Goal: Transaction & Acquisition: Download file/media

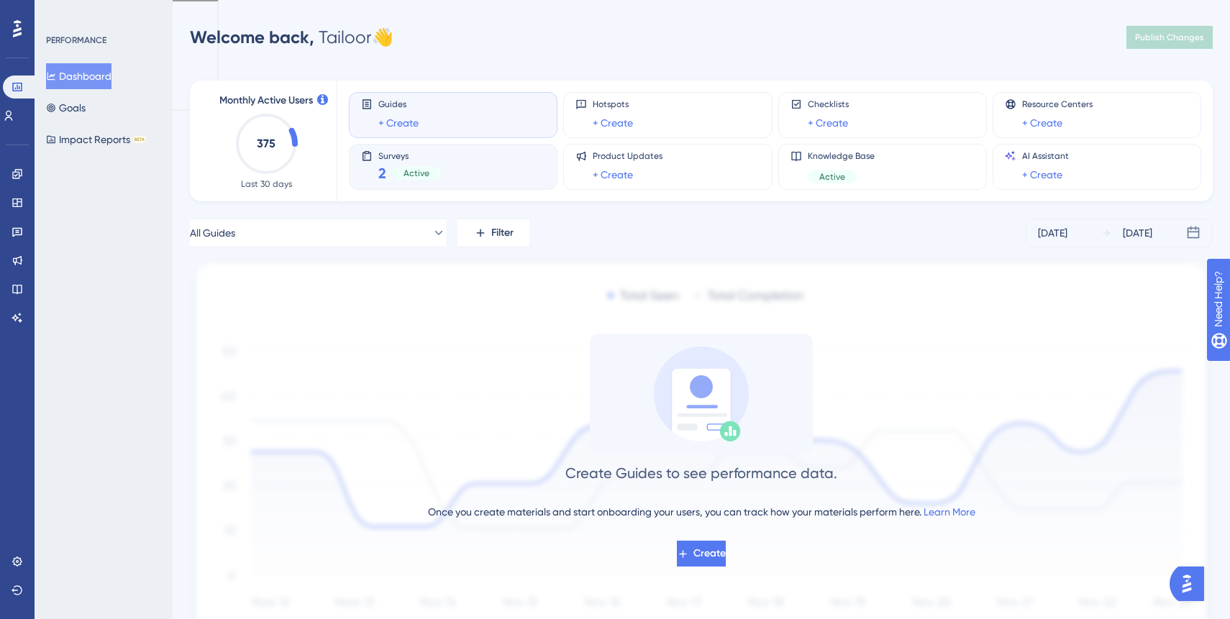
click at [419, 157] on span "Surveys" at bounding box center [409, 155] width 63 height 10
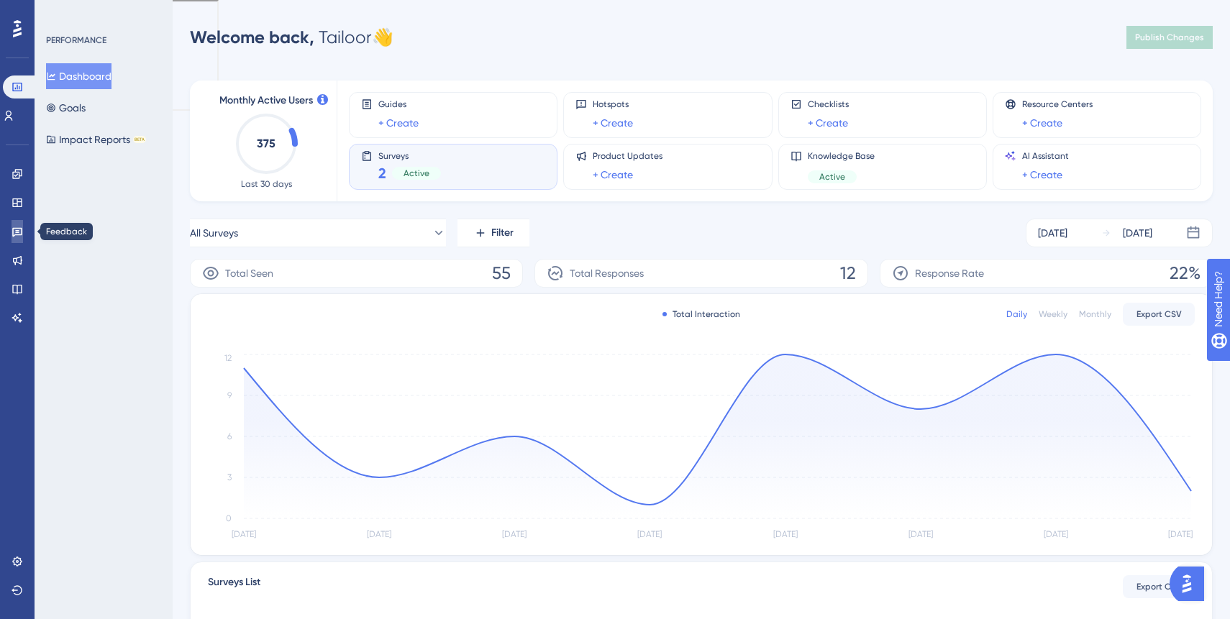
click at [23, 225] on link at bounding box center [18, 231] width 12 height 23
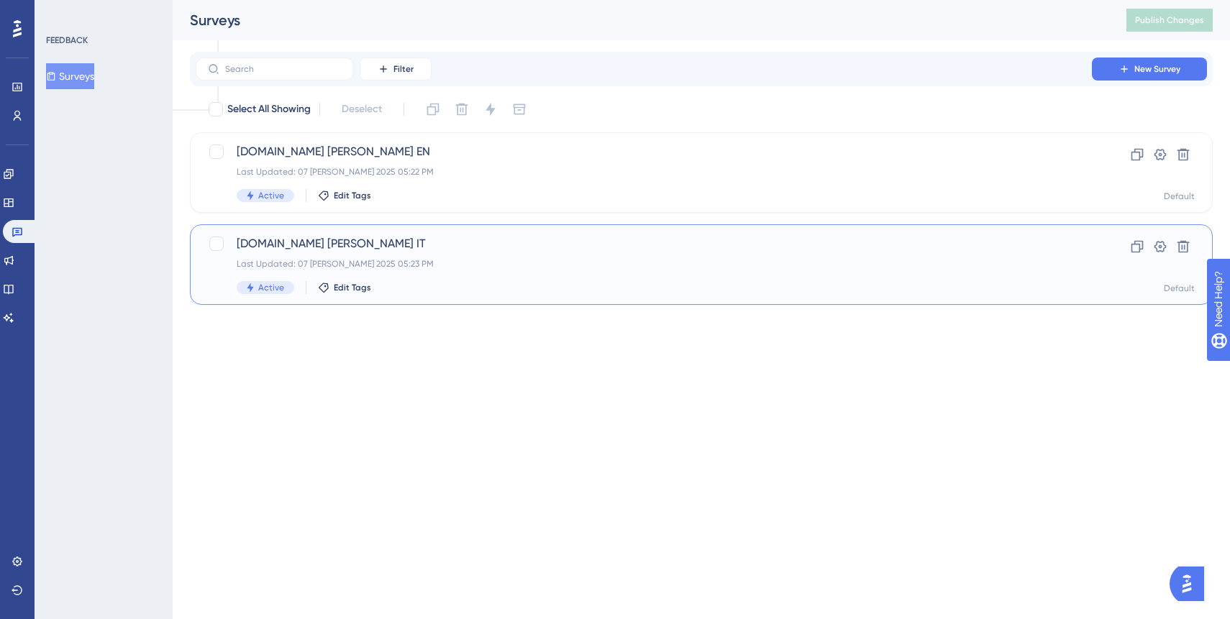
click at [396, 268] on div "Last Updated: 07 [PERSON_NAME] 2025 05:23 PM" at bounding box center [644, 264] width 814 height 12
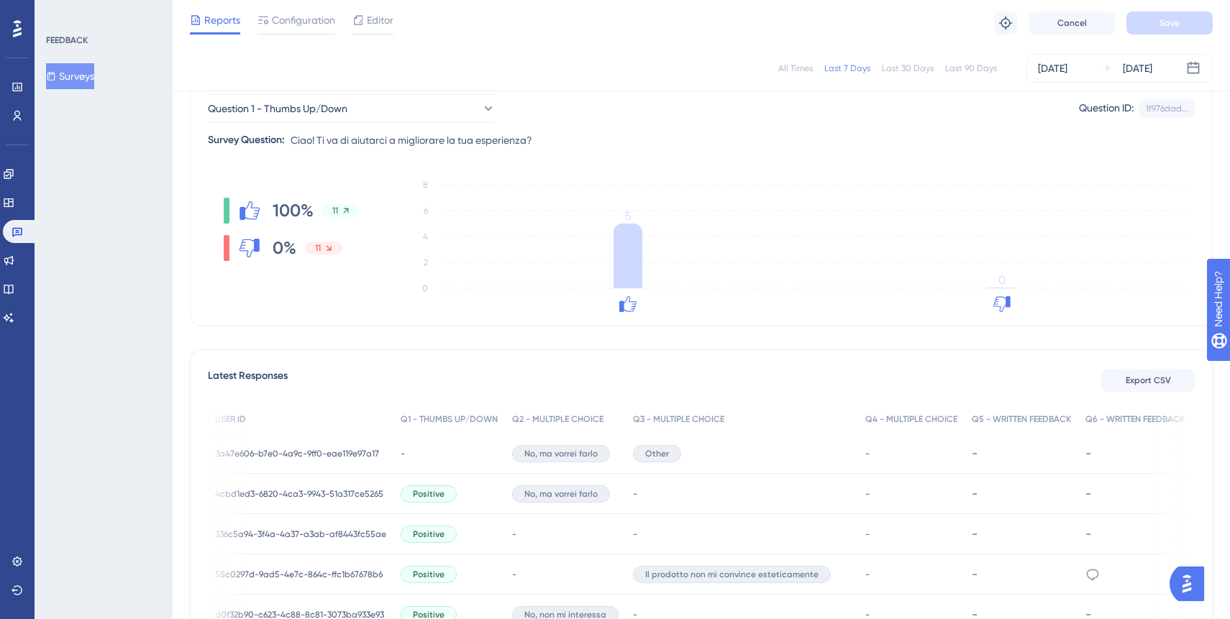
scroll to position [0, 91]
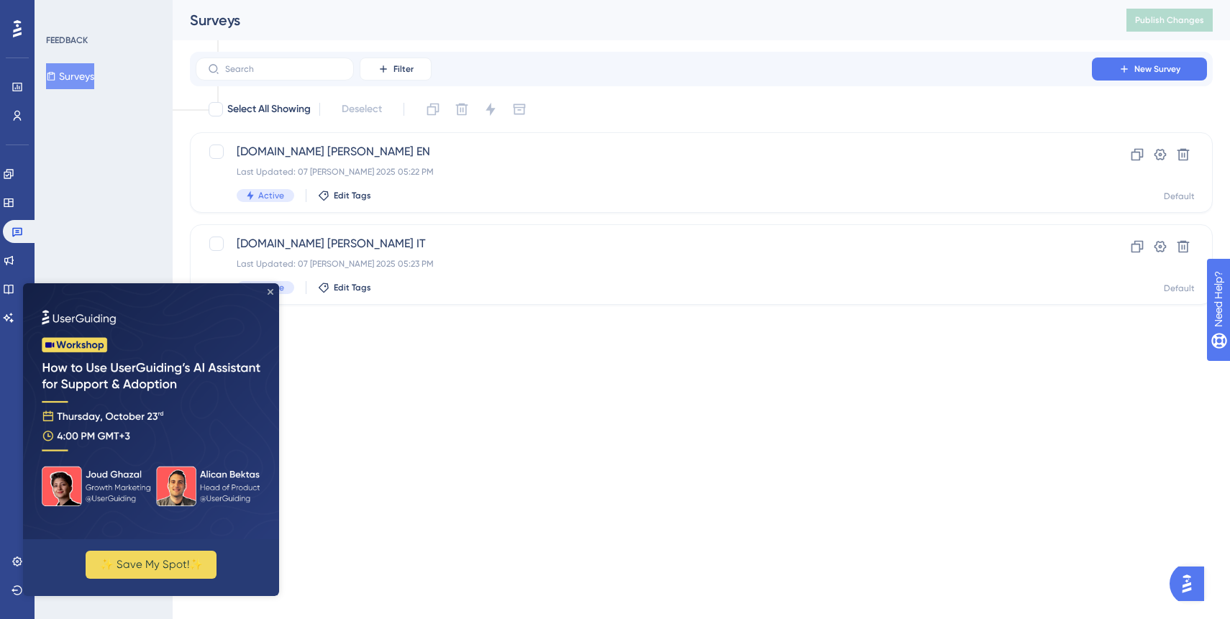
click at [268, 290] on icon "Close Preview" at bounding box center [271, 292] width 6 height 6
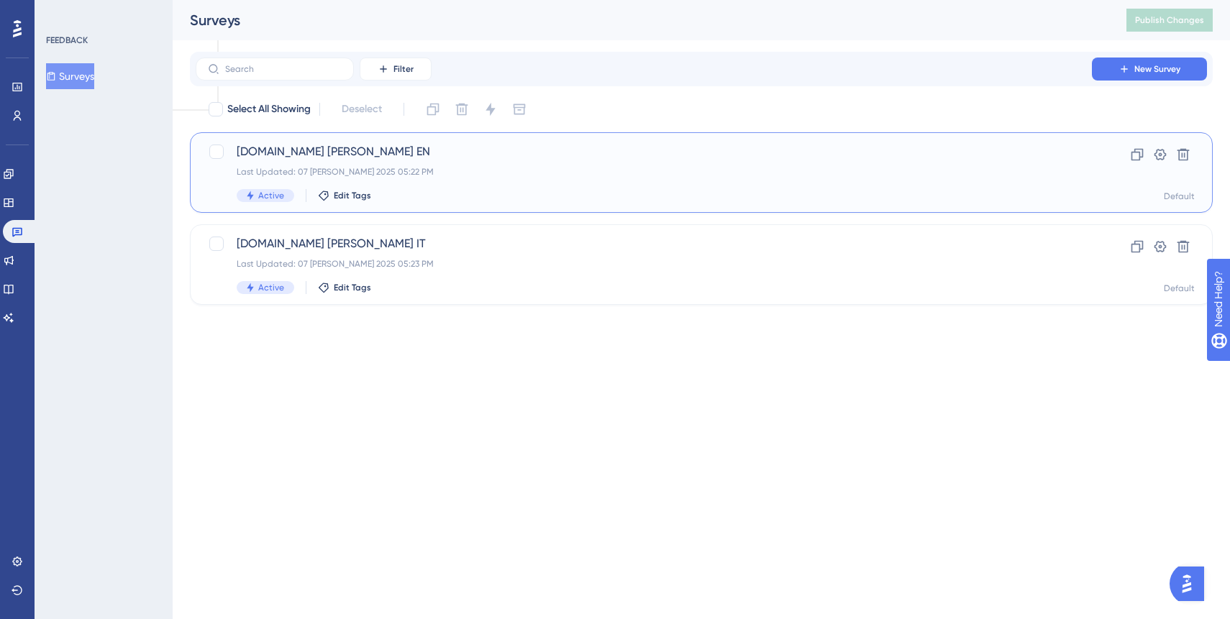
click at [511, 165] on div "[DOMAIN_NAME] [PERSON_NAME] EN Last Updated: 07 [PERSON_NAME] 2025 05:22 PM Act…" at bounding box center [644, 172] width 814 height 59
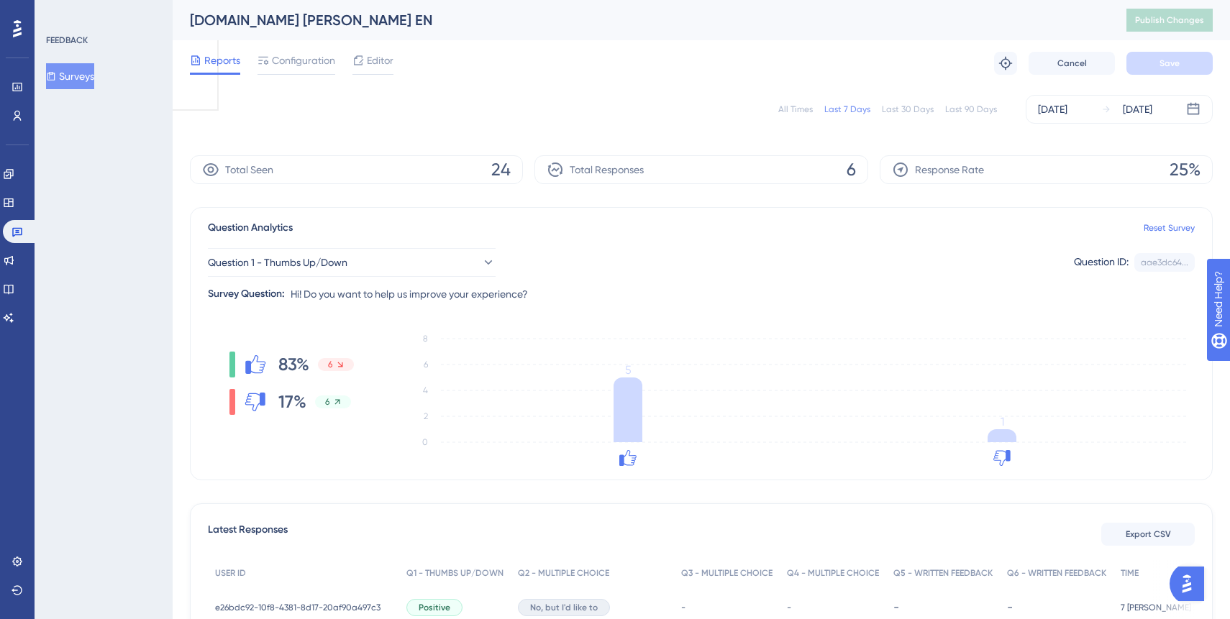
click at [86, 83] on button "Surveys" at bounding box center [70, 76] width 48 height 26
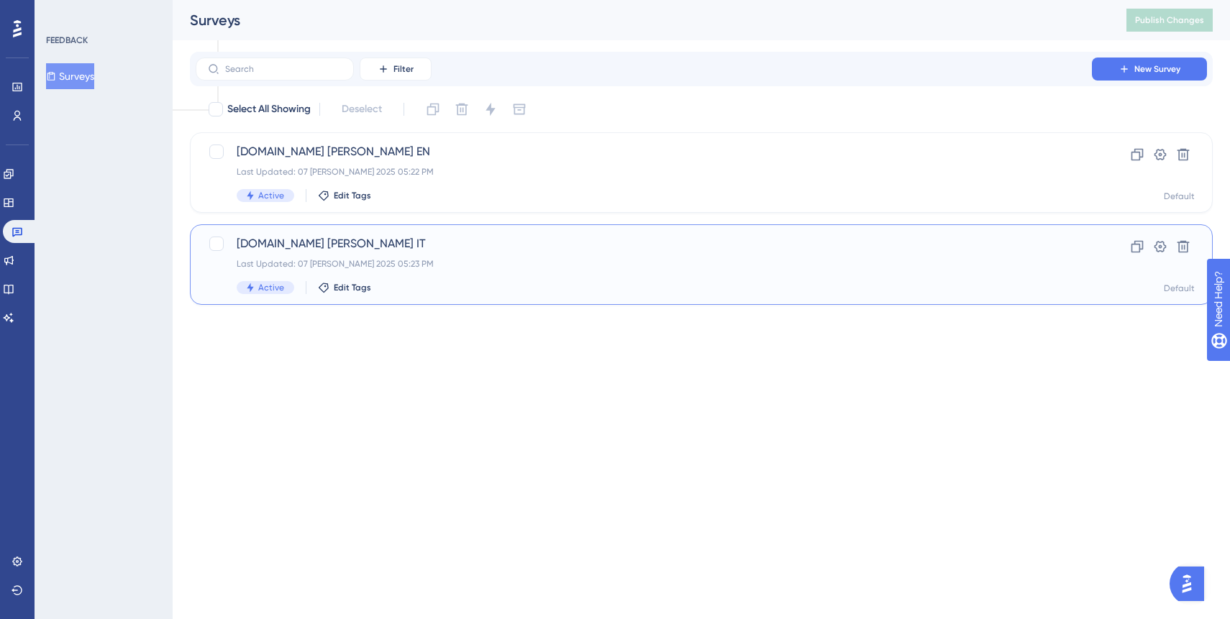
click at [383, 279] on div "[DOMAIN_NAME] [PERSON_NAME] IT Last Updated: 07 [PERSON_NAME] 2025 05:23 PM Act…" at bounding box center [644, 264] width 814 height 59
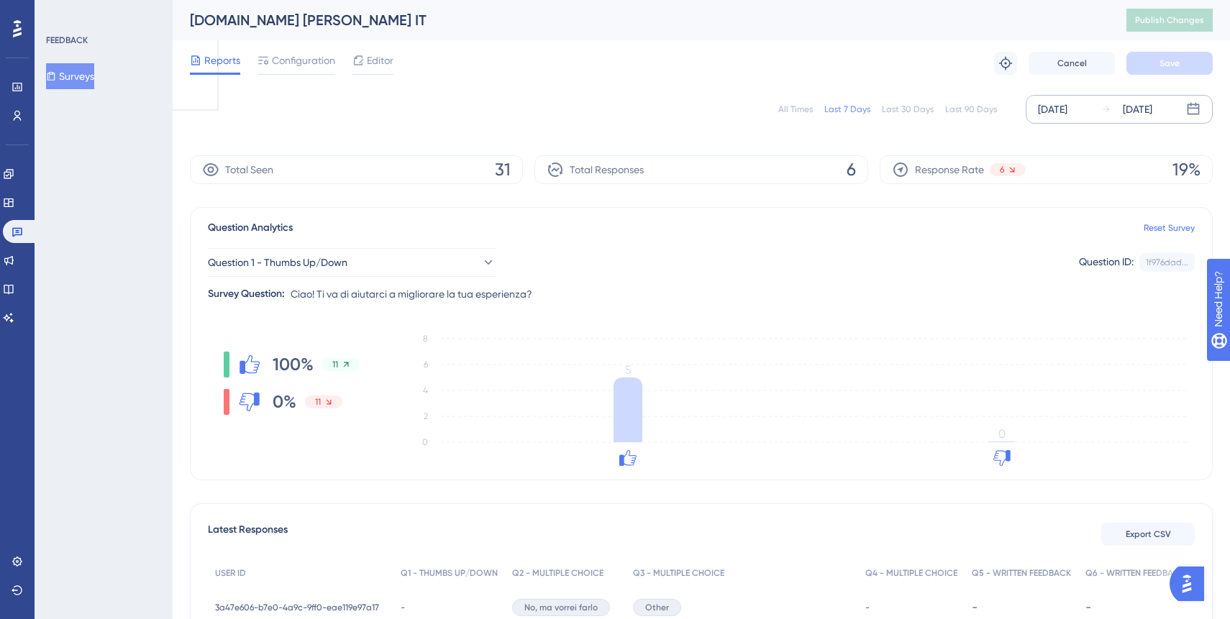
click at [1105, 109] on icon at bounding box center [1106, 109] width 10 height 10
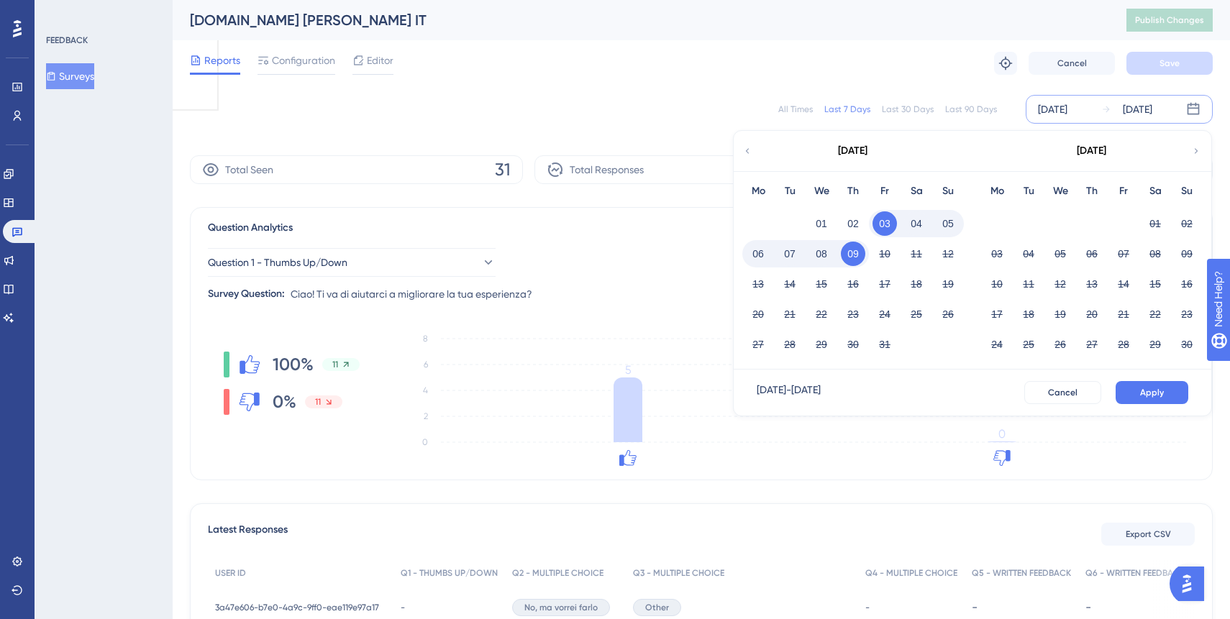
click at [936, 76] on div "Reports Configuration Editor Troubleshoot Cancel Save" at bounding box center [701, 63] width 1023 height 46
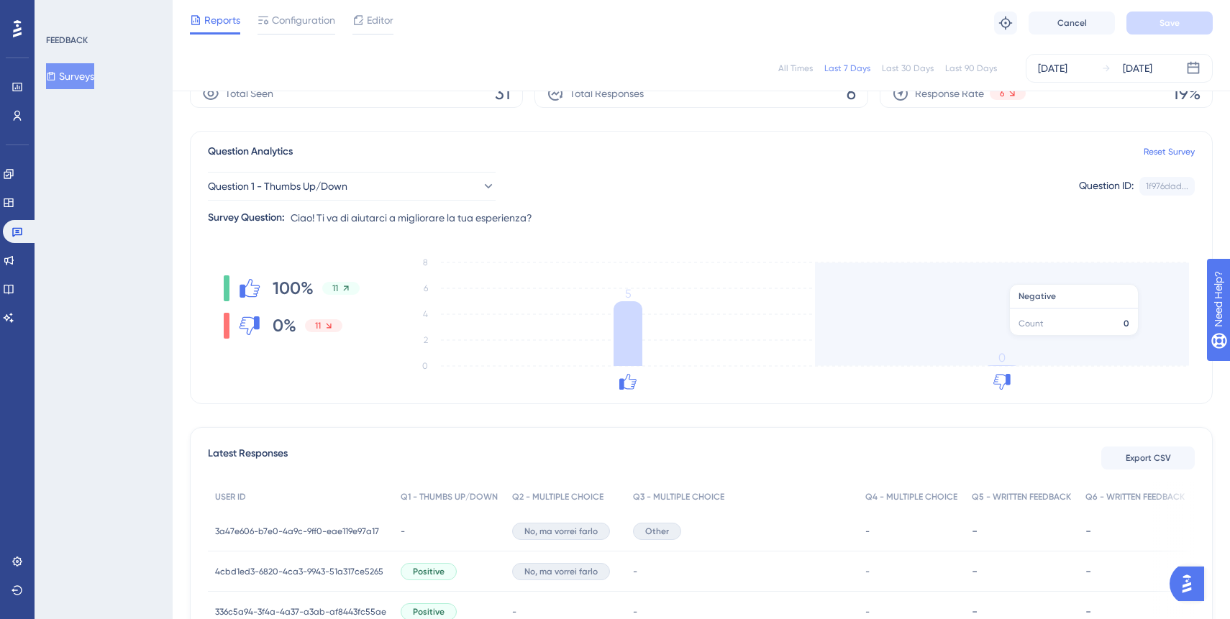
scroll to position [84, 0]
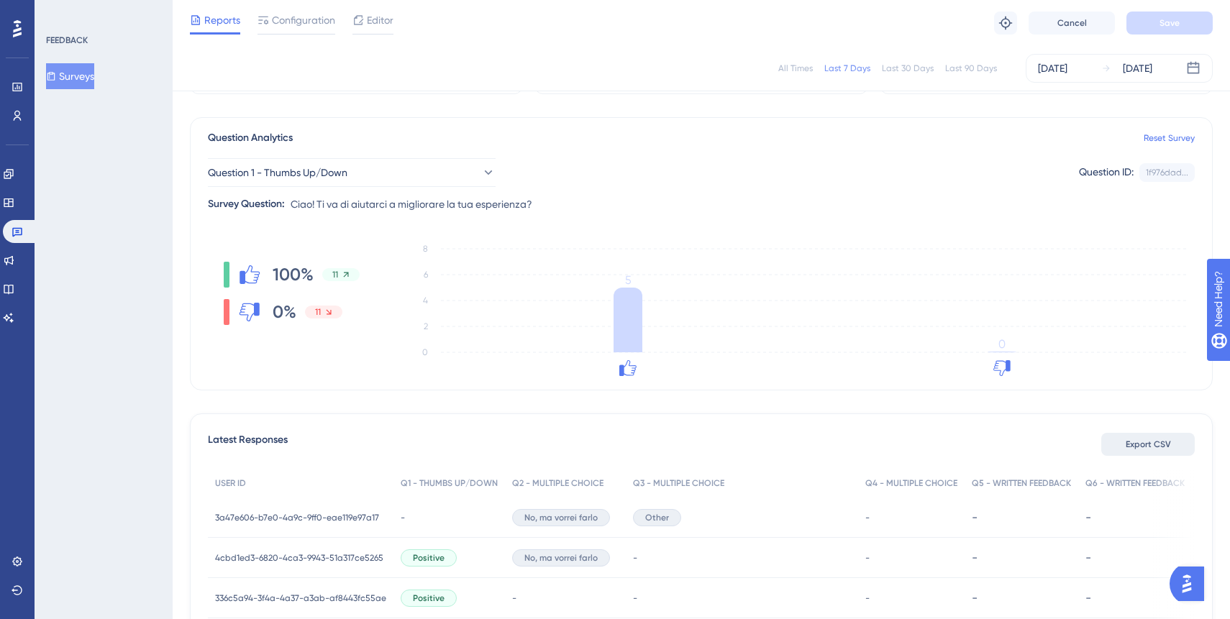
click at [1132, 443] on span "Export CSV" at bounding box center [1148, 445] width 45 height 12
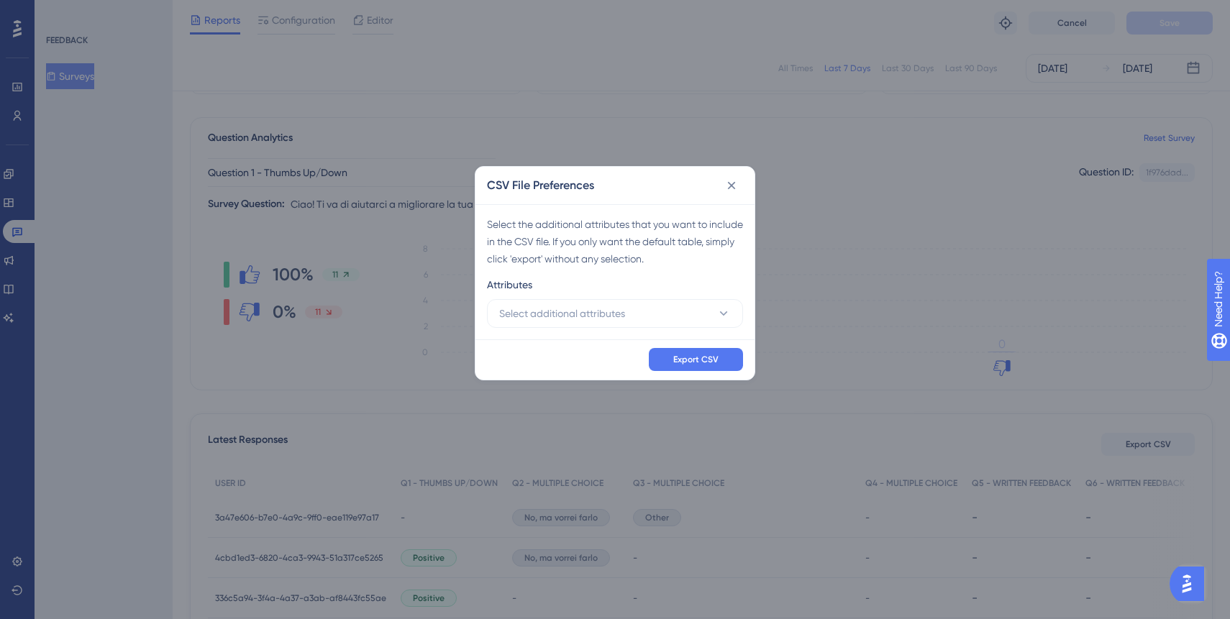
click at [939, 342] on div "CSV File Preferences Select the additional attributes that you want to include …" at bounding box center [615, 309] width 1230 height 619
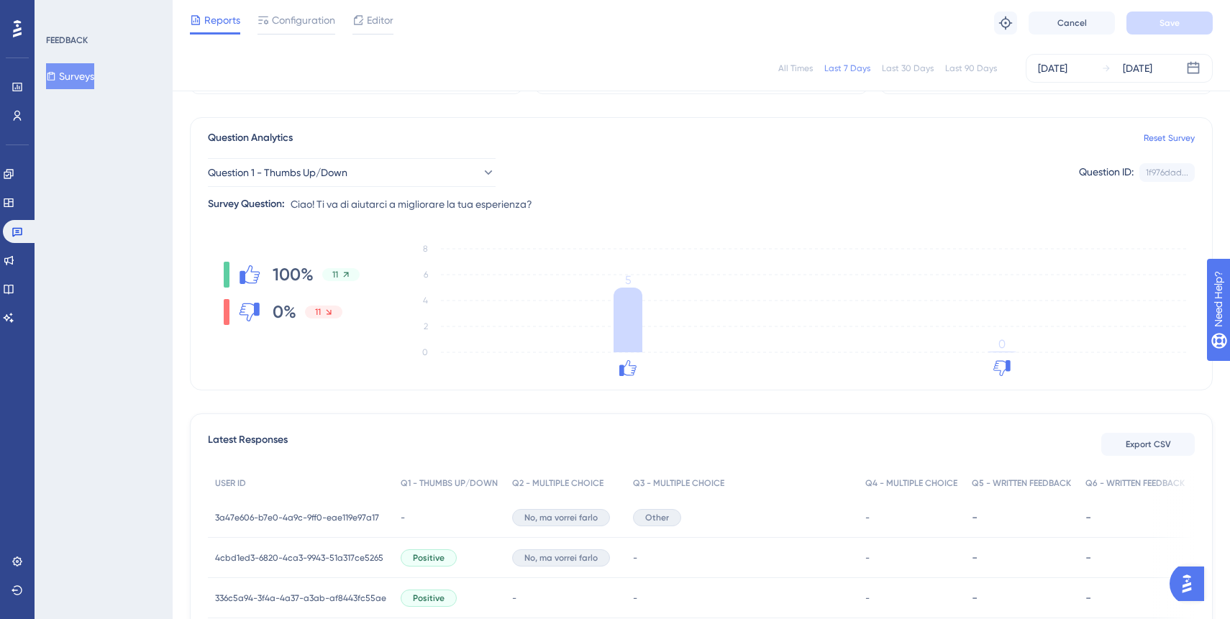
click at [1082, 53] on div "All Times Last 7 Days Last 30 Days Last 90 Days [DATE] [DATE]" at bounding box center [701, 68] width 1057 height 46
click at [1067, 61] on div "[DATE]" at bounding box center [1052, 68] width 29 height 17
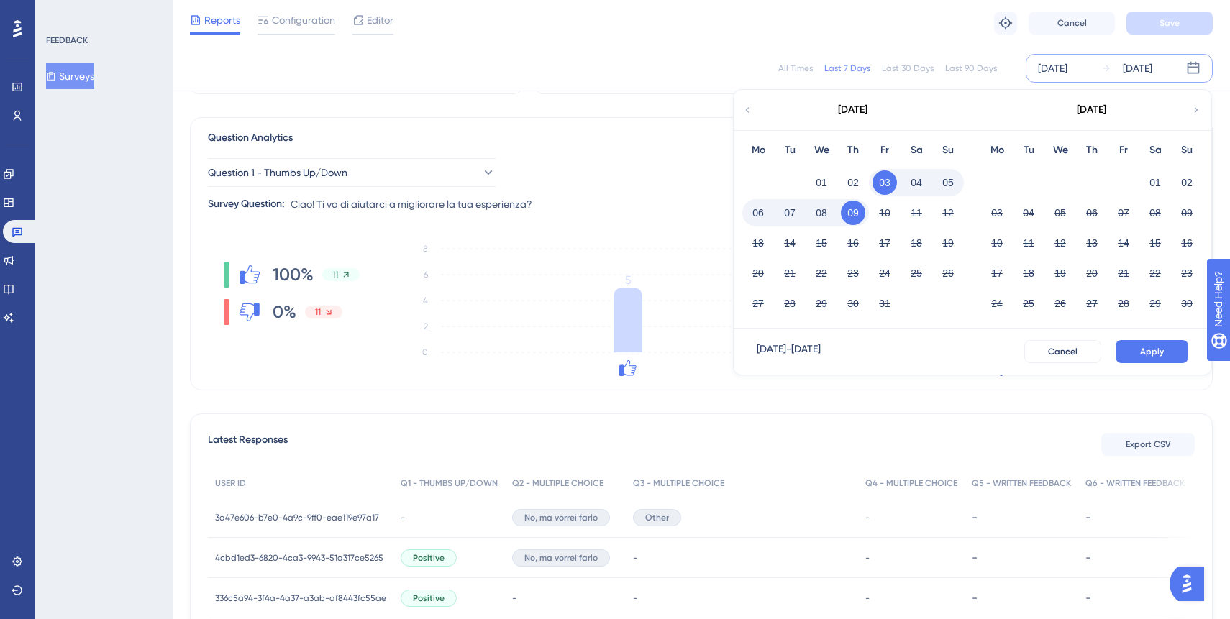
click at [744, 106] on icon at bounding box center [747, 110] width 10 height 13
click at [909, 304] on button "30" at bounding box center [916, 303] width 24 height 24
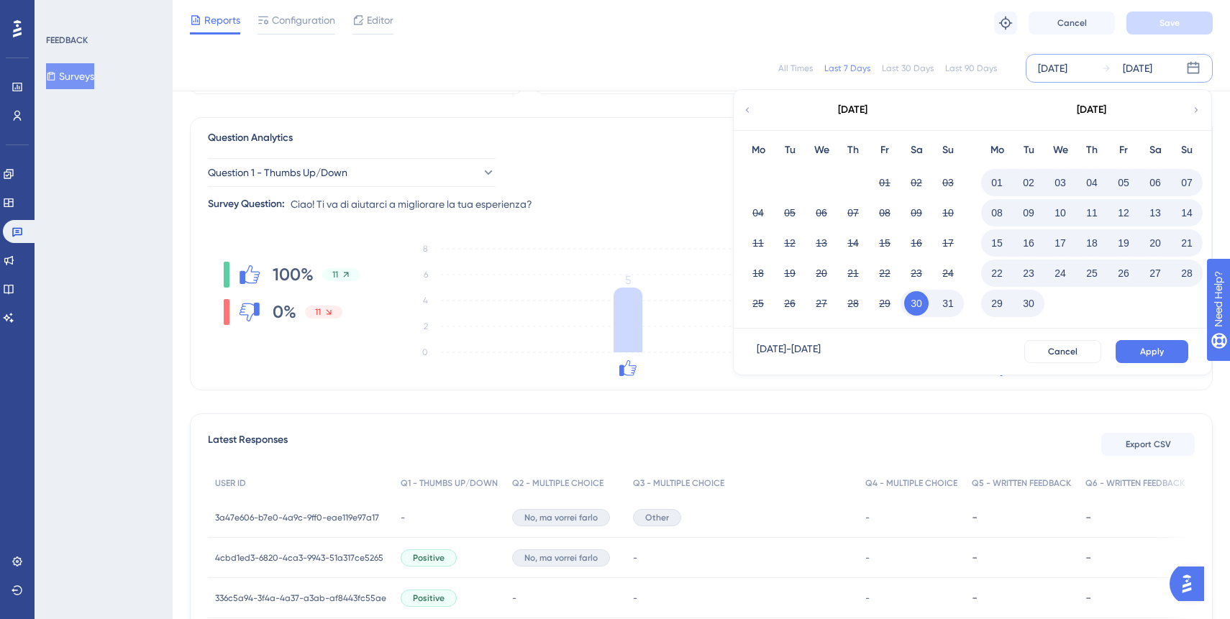
click at [1024, 301] on button "30" at bounding box center [1028, 303] width 24 height 24
click at [1028, 304] on button "30" at bounding box center [1028, 303] width 24 height 24
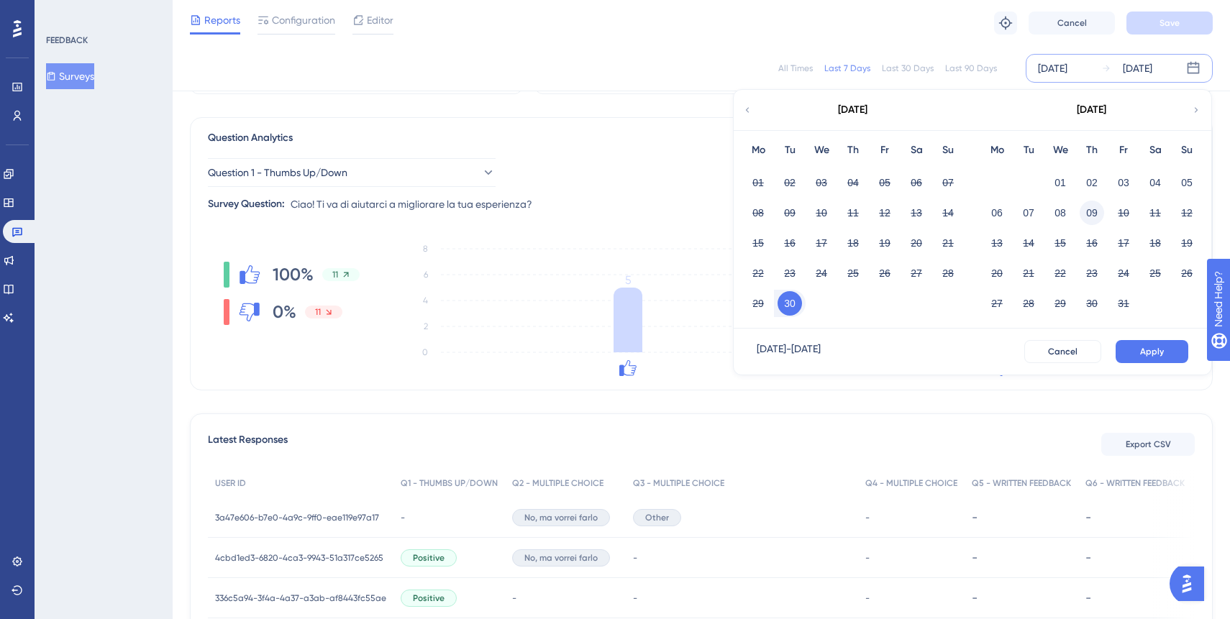
click at [1092, 212] on button "09" at bounding box center [1092, 213] width 24 height 24
click at [1149, 356] on span "Apply" at bounding box center [1152, 352] width 24 height 12
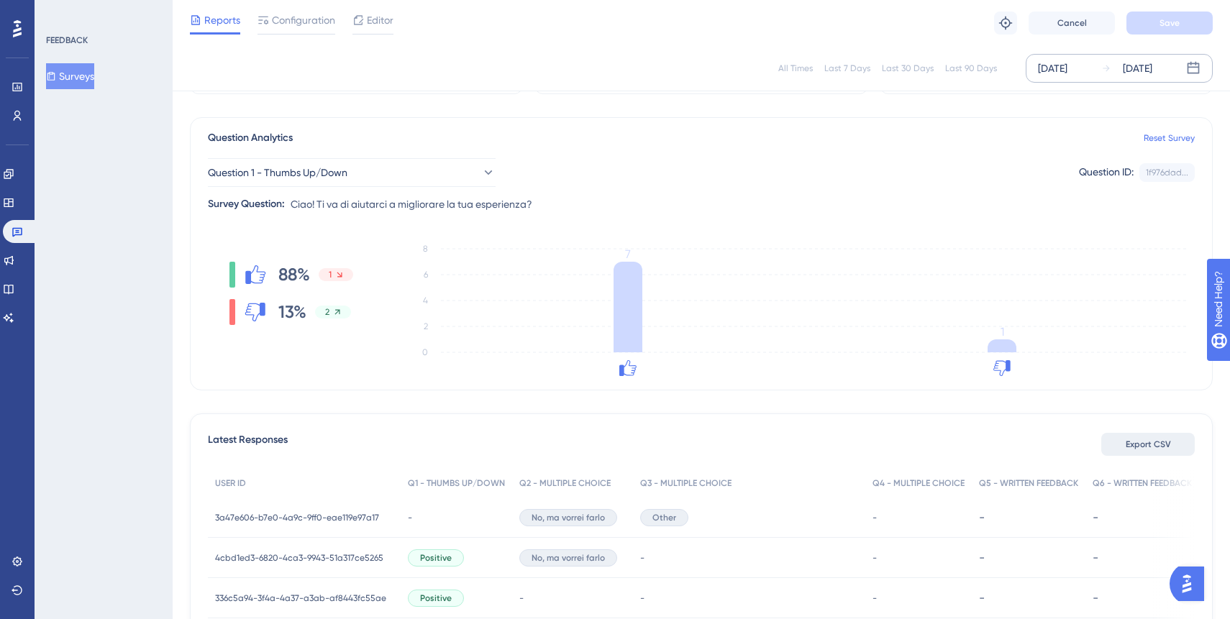
click at [1142, 447] on span "Export CSV" at bounding box center [1148, 445] width 45 height 12
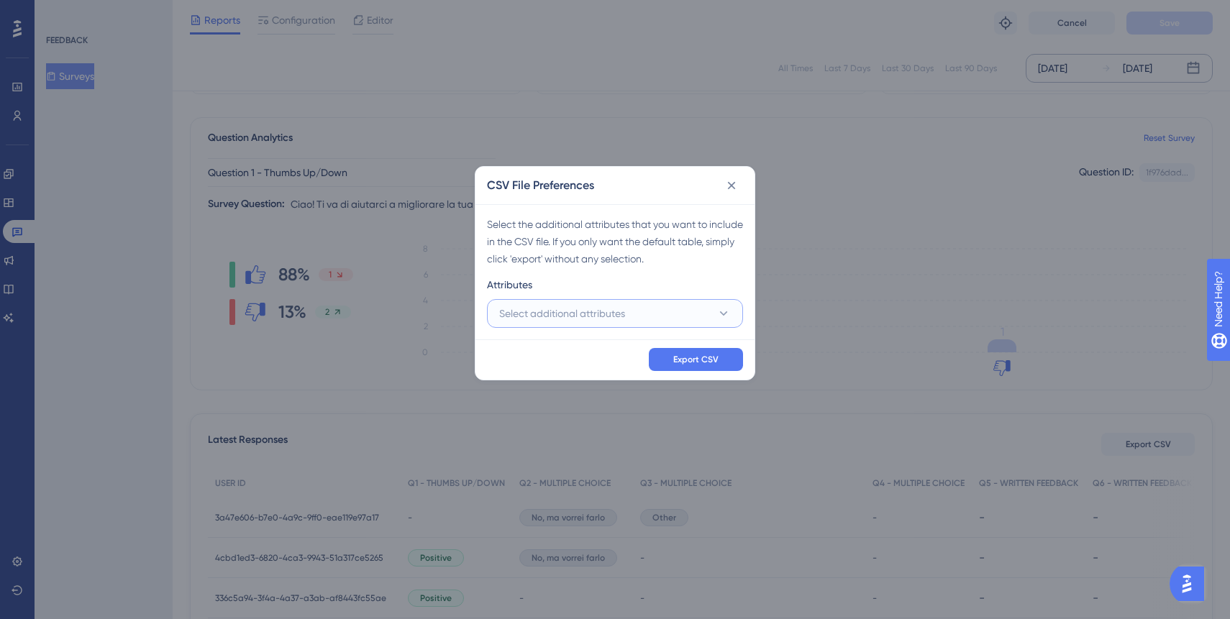
click at [666, 309] on button "Select additional attributes" at bounding box center [615, 313] width 256 height 29
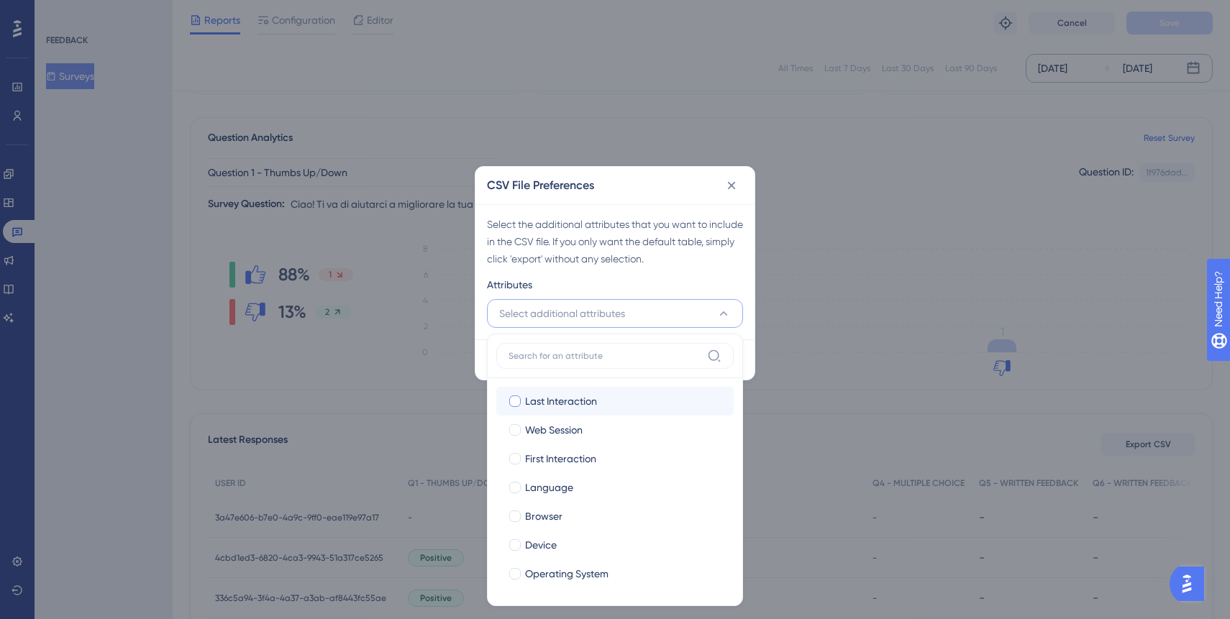
click at [512, 403] on div at bounding box center [515, 402] width 12 height 12
checkbox input "true"
click at [514, 459] on div at bounding box center [515, 459] width 12 height 12
checkbox input "true"
click at [652, 267] on div "Select the additional attributes that you want to include in the CSV file. If y…" at bounding box center [615, 242] width 256 height 52
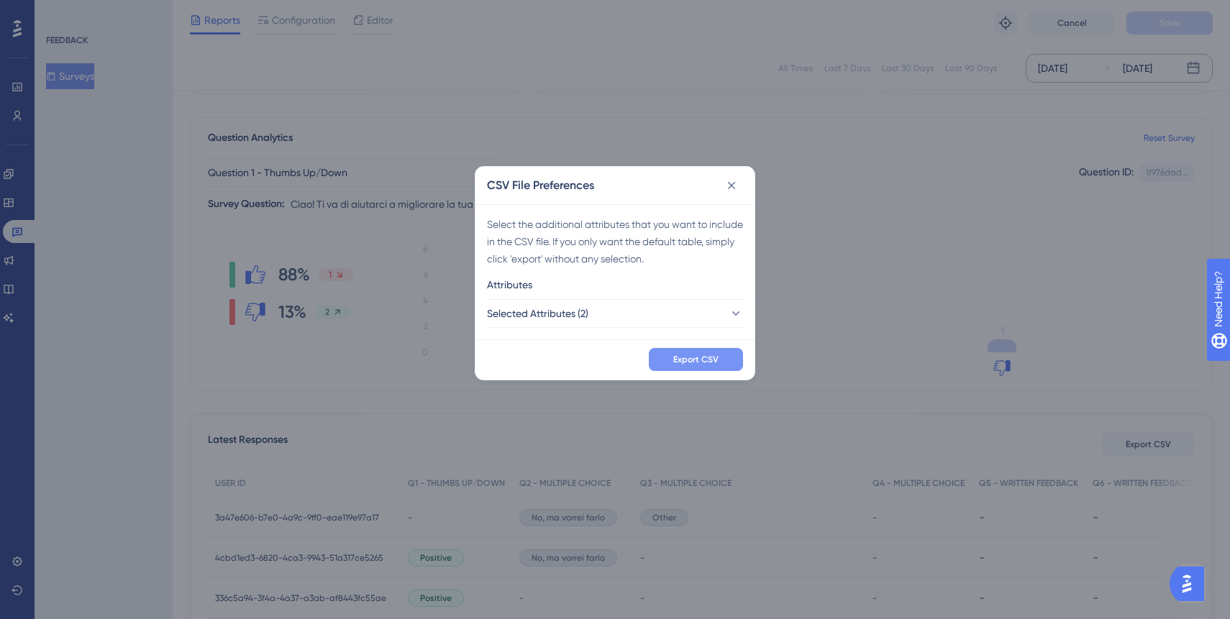
click at [704, 356] on span "Export CSV" at bounding box center [695, 360] width 45 height 12
